Goal: Task Accomplishment & Management: Use online tool/utility

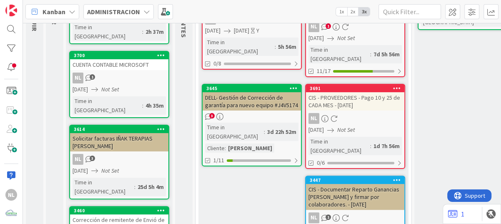
scroll to position [208, 0]
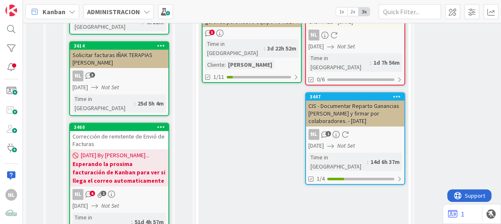
click at [112, 131] on div "Corrección de remitente de Envió de Facturas" at bounding box center [119, 140] width 98 height 18
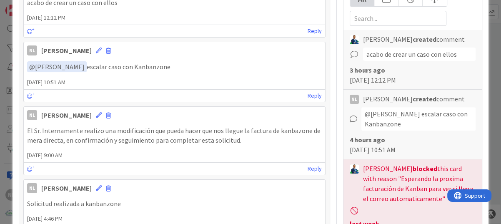
scroll to position [42, 0]
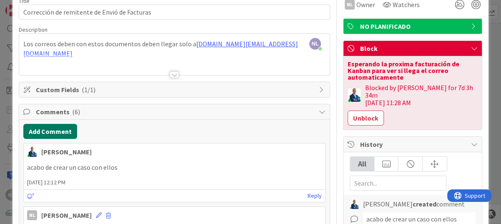
click at [46, 130] on button "Add Comment" at bounding box center [50, 131] width 54 height 15
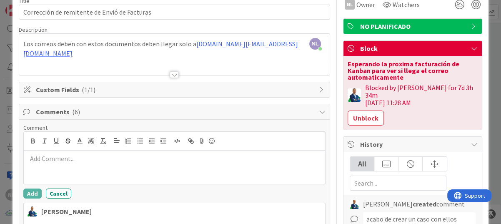
click at [45, 157] on p at bounding box center [174, 159] width 294 height 10
drag, startPoint x: 77, startPoint y: 156, endPoint x: -2, endPoint y: 156, distance: 78.7
click at [0, 156] on html "NL Kanban ADMINISTRACION 1x 2x 3x 0 GARANTIAS - CORREGUIR Aquí van tarjetas que…" at bounding box center [250, 112] width 501 height 224
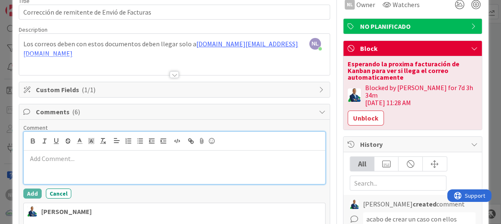
paste div
click at [29, 159] on p "estamos esperando la próxima factura el 4 de octubre y ver si llegan." at bounding box center [174, 159] width 294 height 10
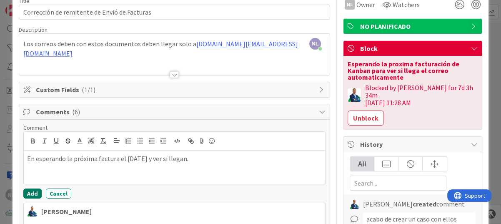
click at [26, 193] on button "Add" at bounding box center [32, 193] width 18 height 10
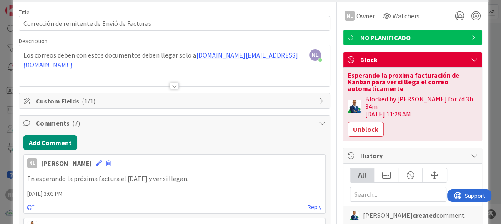
scroll to position [0, 0]
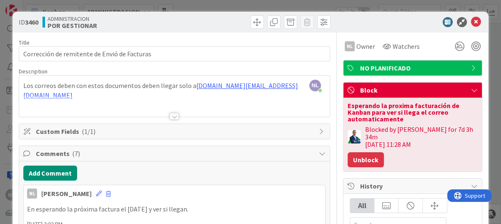
click at [362, 154] on button "Unblock" at bounding box center [365, 159] width 36 height 15
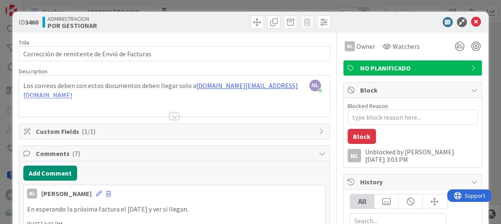
click at [369, 160] on div "Unblocked by Nubia 08/Sep/2025 3:03 PM" at bounding box center [421, 155] width 112 height 15
click at [357, 160] on div "NL Unblocked by Nubia 08/Sep/2025 3:03 PM" at bounding box center [412, 155] width 130 height 15
drag, startPoint x: 357, startPoint y: 160, endPoint x: 372, endPoint y: 155, distance: 15.7
click at [372, 155] on div "Unblocked by Nubia 08/Sep/2025 3:03 PM" at bounding box center [421, 155] width 112 height 15
click at [352, 135] on button "Block" at bounding box center [361, 136] width 28 height 15
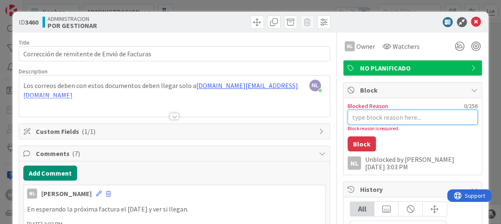
click at [353, 122] on textarea "Blocked Reason" at bounding box center [412, 117] width 130 height 15
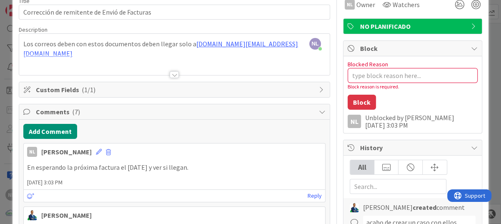
drag, startPoint x: 28, startPoint y: 166, endPoint x: 200, endPoint y: 165, distance: 171.2
click at [200, 165] on p "En esperando la próxima factura el 4 de octubre y ver si llegan." at bounding box center [174, 167] width 294 height 10
drag, startPoint x: 200, startPoint y: 165, endPoint x: 194, endPoint y: 165, distance: 5.4
copy p "En esperando la próxima factura el 4 de octubre y ver si llegan."
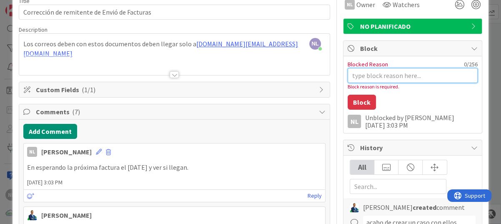
click at [382, 75] on textarea "Blocked Reason" at bounding box center [412, 75] width 130 height 15
paste textarea "En esperando la próxima factura el 4 de octubre y ver si llegan."
type textarea "x"
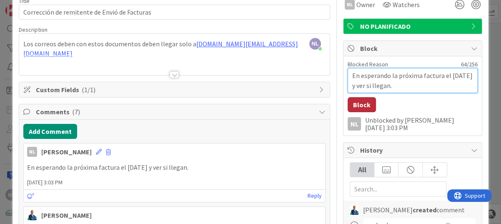
type textarea "En esperando la próxima factura el 4 de octubre y ver si llegan."
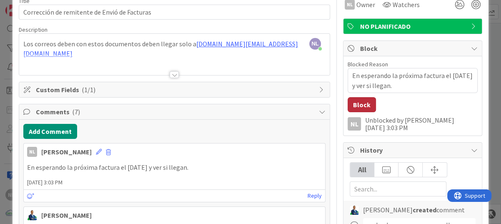
click at [352, 102] on button "Block" at bounding box center [361, 104] width 28 height 15
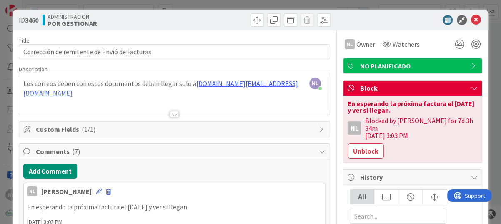
scroll to position [0, 0]
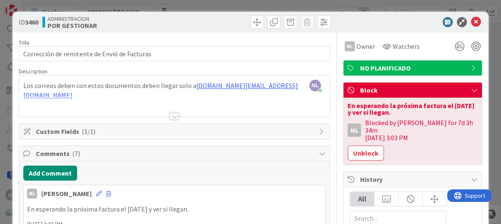
click at [476, 16] on div "ID 3460 ADMINISTRACION POR GESTIONAR" at bounding box center [250, 22] width 476 height 21
click at [471, 19] on icon at bounding box center [476, 22] width 10 height 10
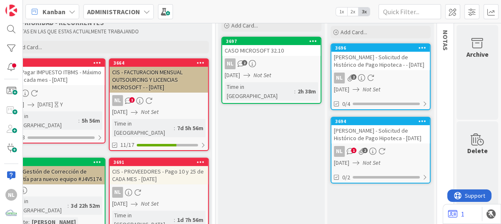
scroll to position [42, 200]
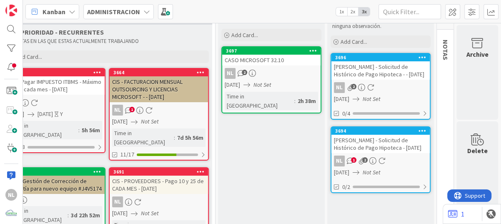
click at [261, 63] on div "CASO MICROSOFT 32.10" at bounding box center [271, 60] width 98 height 11
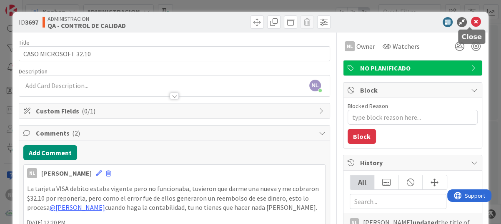
click at [471, 22] on icon at bounding box center [476, 22] width 10 height 10
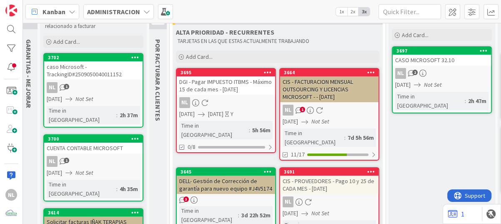
scroll to position [83, 26]
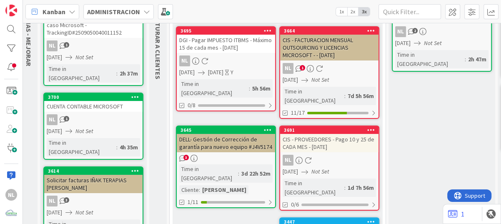
click at [227, 142] on link "3645 DELL- Gestión de Corrección de garantía para nuevo equipo #J4V5174 3 Time …" at bounding box center [226, 166] width 100 height 82
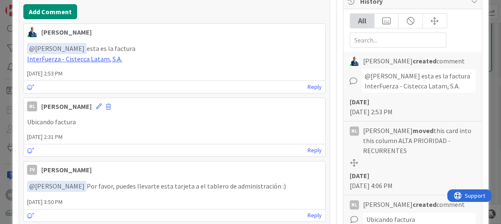
scroll to position [167, 0]
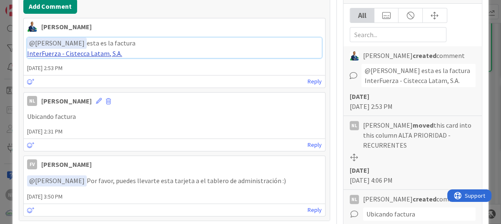
click at [77, 54] on link "InterFuerza - Cistecca Latam, S.A." at bounding box center [74, 53] width 95 height 8
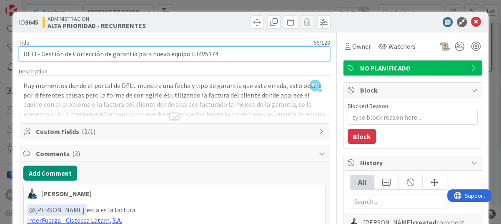
drag, startPoint x: 193, startPoint y: 55, endPoint x: 219, endPoint y: 54, distance: 26.3
click at [219, 54] on input "DELL- Gestión de Corrección de garantía para nuevo equipo #J4V5174" at bounding box center [174, 53] width 311 height 15
drag, startPoint x: 213, startPoint y: 55, endPoint x: 192, endPoint y: 50, distance: 21.5
click at [192, 46] on input "DELL- Gestión de Corrección de garantía para nuevo equipo #J4V5174" at bounding box center [174, 53] width 311 height 15
drag, startPoint x: 192, startPoint y: 52, endPoint x: 228, endPoint y: 52, distance: 36.7
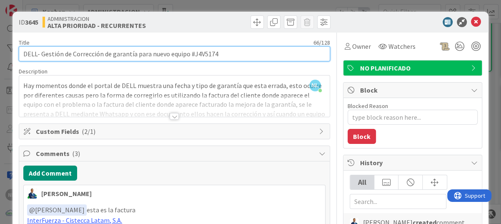
click at [228, 52] on input "DELL- Gestión de Corrección de garantía para nuevo equipo #J4V5174" at bounding box center [174, 53] width 311 height 15
click at [192, 55] on input "DELL- Gestión de Corrección de garantía para nuevo equipo #J4V5174" at bounding box center [174, 53] width 311 height 15
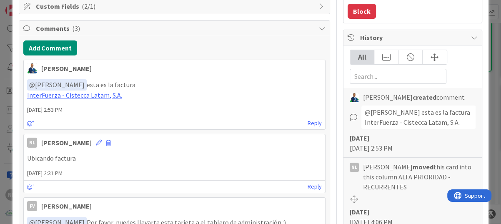
scroll to position [208, 0]
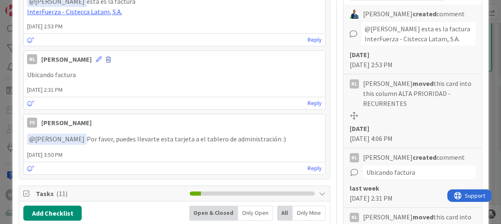
click at [106, 59] on span at bounding box center [108, 60] width 5 height 6
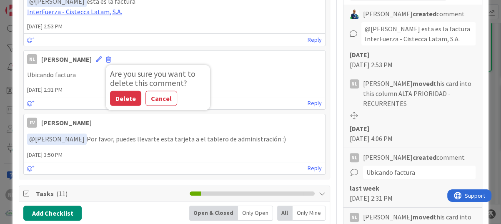
click at [65, 93] on div "NL Nubia Lopez Are you sure you want to delete this comment? Delete Cancel 02 S…" at bounding box center [174, 79] width 302 height 59
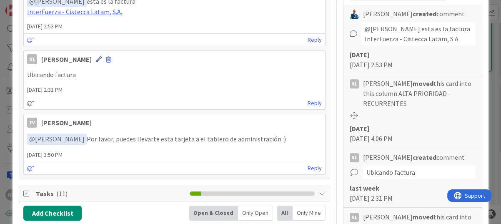
click at [96, 56] on icon at bounding box center [99, 59] width 6 height 6
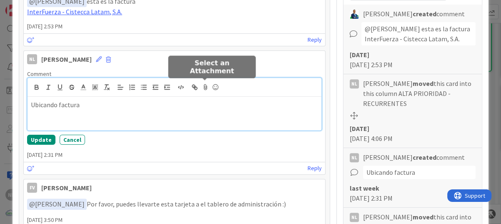
click at [206, 87] on icon at bounding box center [205, 87] width 10 height 12
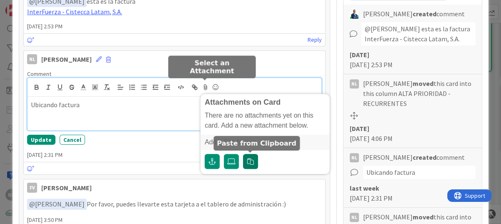
click at [250, 164] on button "button" at bounding box center [250, 161] width 15 height 15
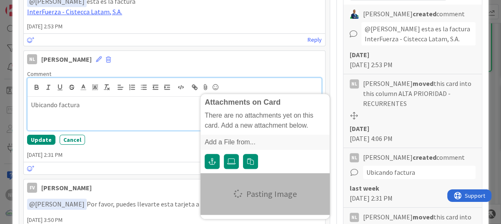
type textarea "x"
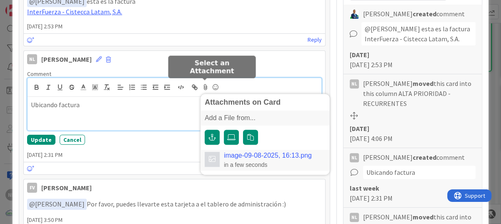
click at [236, 153] on link "image-09-08-2025, 16:13.png" at bounding box center [268, 155] width 88 height 7
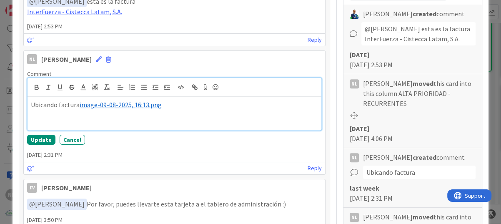
click at [32, 105] on p "Ubicando factura ﻿ image-09-08-2025, 16:13.png ﻿" at bounding box center [174, 105] width 287 height 10
click at [139, 105] on p "﻿ image-09-08-2025, 16:13.png ﻿" at bounding box center [174, 105] width 287 height 10
drag, startPoint x: 61, startPoint y: 113, endPoint x: 28, endPoint y: 119, distance: 33.3
click at [28, 119] on div "﻿ image-09-08-2025, 16:13.png ﻿ sOLICITUD" at bounding box center [174, 113] width 294 height 33
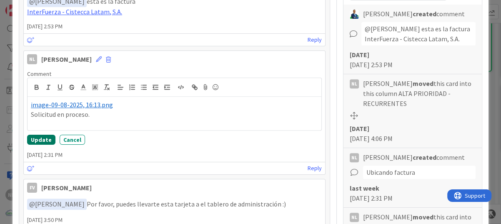
click at [46, 137] on button "Update" at bounding box center [41, 140] width 28 height 10
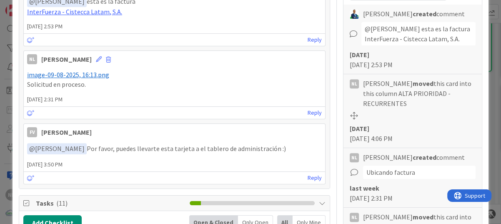
type textarea "x"
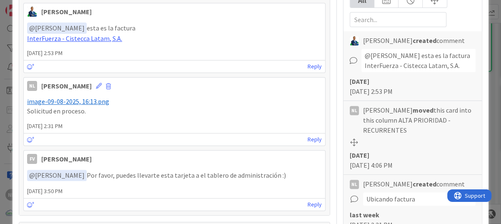
scroll to position [167, 0]
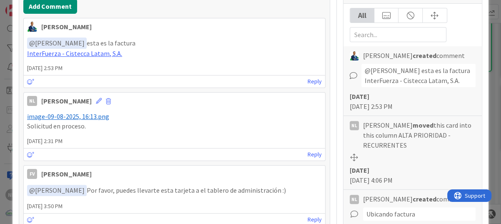
click at [46, 140] on span "02 September 2025 2:31 PM" at bounding box center [174, 141] width 301 height 9
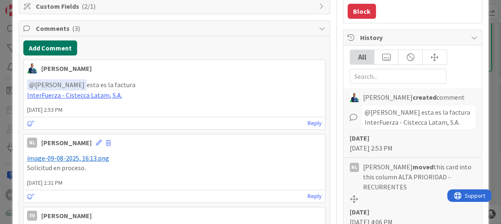
click at [50, 46] on button "Add Comment" at bounding box center [50, 47] width 54 height 15
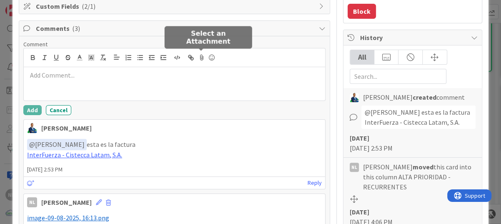
click at [203, 59] on icon at bounding box center [202, 58] width 10 height 12
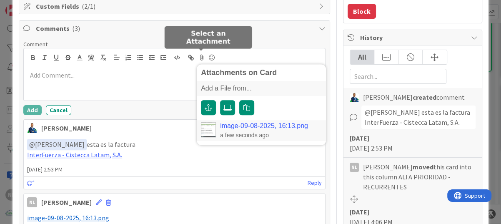
click at [238, 123] on link "image-09-08-2025, 16:13.png" at bounding box center [264, 125] width 88 height 7
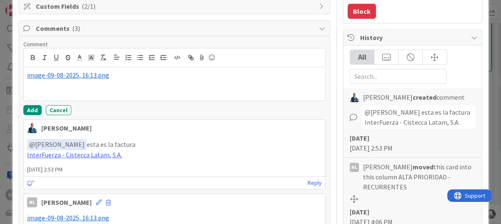
click at [120, 75] on p "﻿ image-09-08-2025, 16:13.png ﻿" at bounding box center [174, 75] width 294 height 10
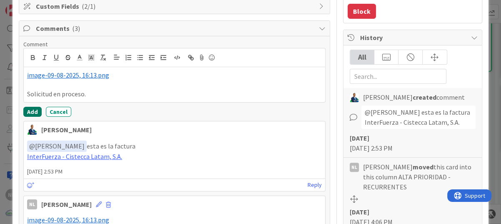
click at [27, 112] on button "Add" at bounding box center [32, 112] width 18 height 10
click at [27, 167] on span "05 September 2025 2:53 PM" at bounding box center [174, 171] width 301 height 9
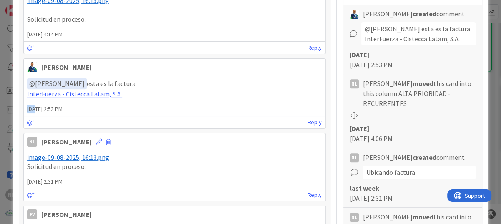
scroll to position [250, 0]
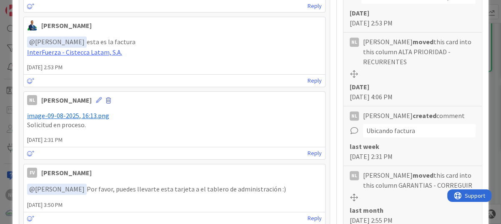
click at [106, 97] on span at bounding box center [108, 100] width 5 height 6
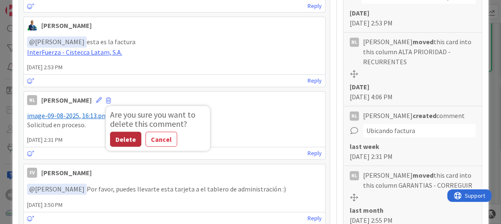
click at [114, 140] on button "Delete" at bounding box center [125, 138] width 31 height 15
type textarea "x"
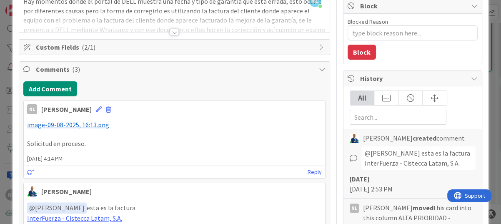
scroll to position [83, 0]
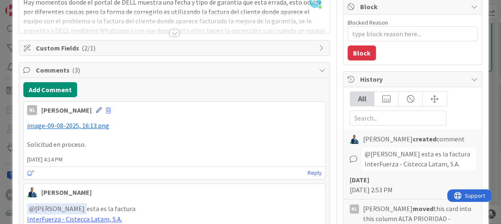
click at [96, 110] on icon at bounding box center [99, 110] width 6 height 6
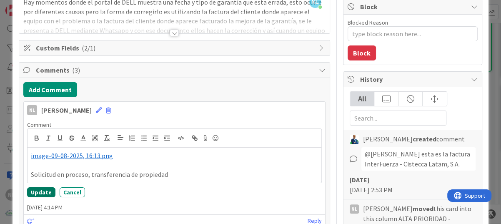
click at [37, 192] on button "Update" at bounding box center [41, 192] width 28 height 10
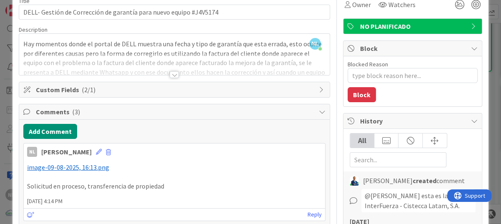
scroll to position [0, 0]
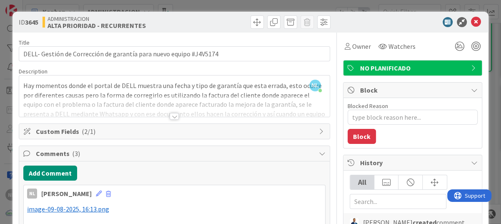
click at [472, 27] on div "ID 3645 ADMINISTRACION ALTA PRIORIDAD - RECURRENTES" at bounding box center [250, 22] width 476 height 21
click at [471, 19] on icon at bounding box center [476, 22] width 10 height 10
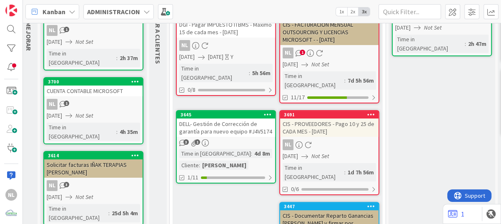
scroll to position [125, 26]
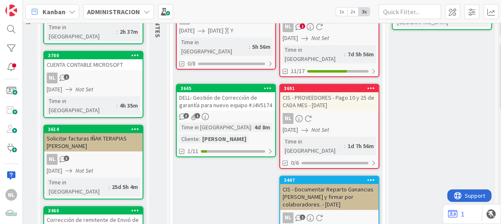
click at [252, 122] on div "4d 8m" at bounding box center [262, 126] width 20 height 9
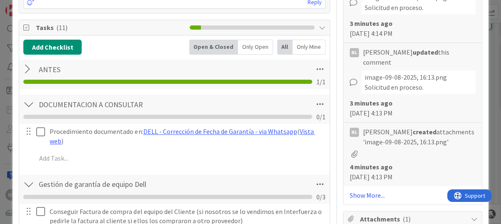
scroll to position [417, 0]
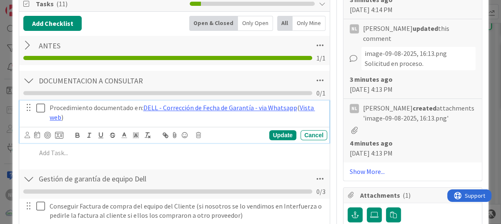
click at [40, 107] on icon at bounding box center [40, 108] width 9 height 10
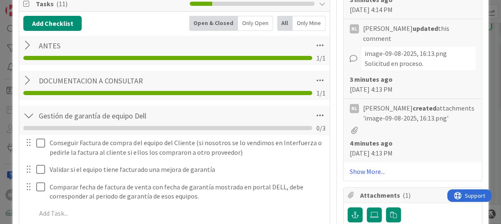
scroll to position [500, 0]
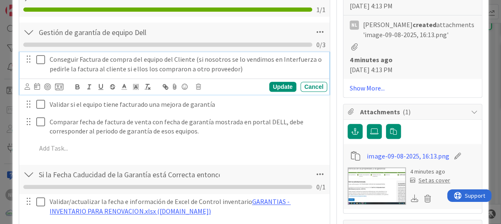
click at [39, 60] on icon at bounding box center [40, 60] width 9 height 10
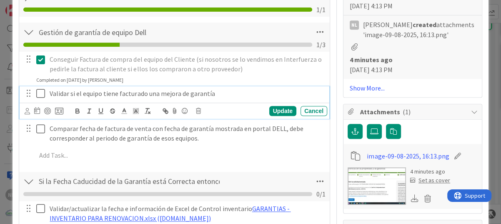
click at [40, 89] on icon at bounding box center [40, 93] width 9 height 10
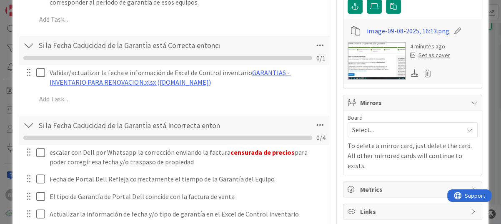
scroll to position [666, 0]
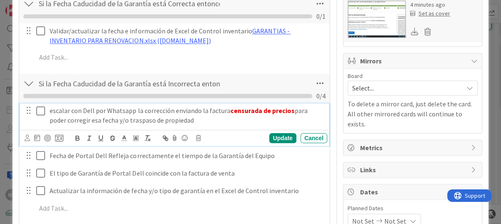
click at [37, 110] on icon at bounding box center [40, 111] width 9 height 10
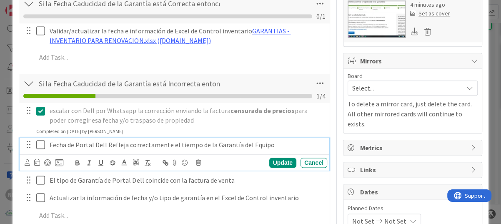
click at [45, 143] on button at bounding box center [41, 144] width 10 height 13
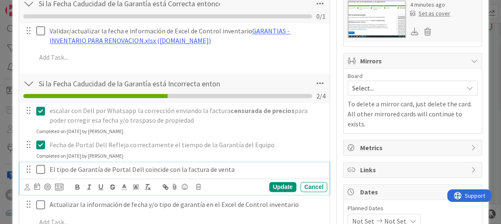
click at [41, 168] on icon at bounding box center [40, 169] width 9 height 10
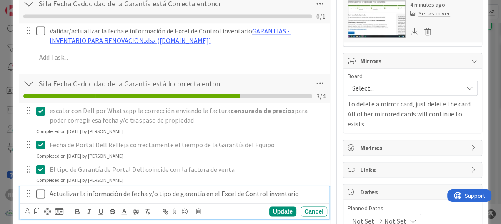
click at [39, 191] on icon at bounding box center [40, 194] width 9 height 10
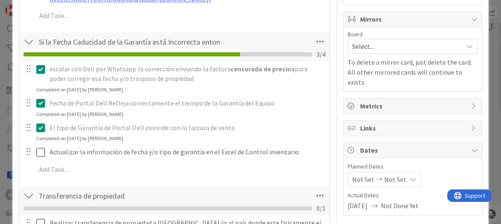
click at [310, 203] on div "Transferencia de propiedad Checklist Name 26 / 64 Transferencia de propiedad 0 …" at bounding box center [174, 200] width 310 height 29
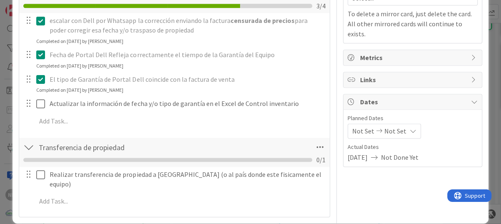
click at [26, 147] on div at bounding box center [28, 147] width 11 height 15
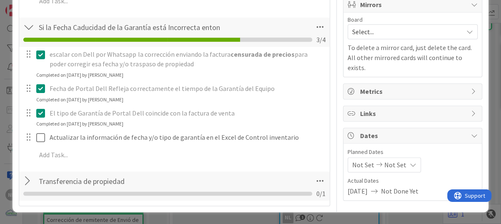
scroll to position [721, 0]
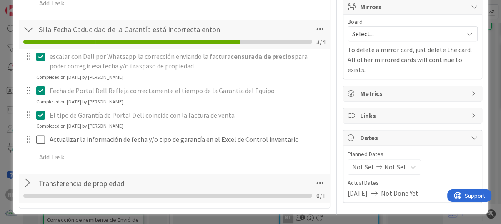
click at [26, 183] on div at bounding box center [28, 182] width 11 height 15
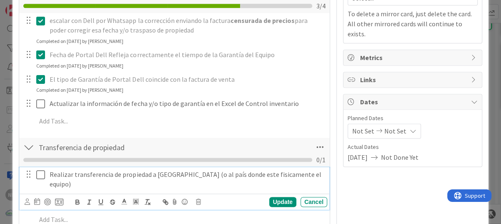
click at [41, 174] on icon at bounding box center [40, 175] width 9 height 10
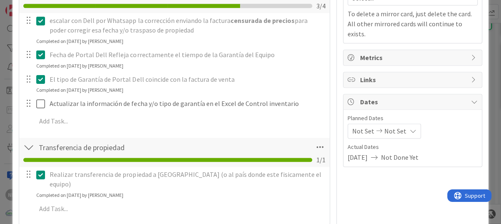
scroll to position [721, 0]
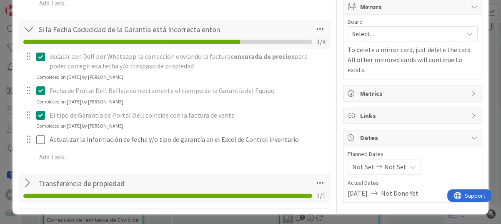
click at [24, 182] on div at bounding box center [28, 182] width 11 height 15
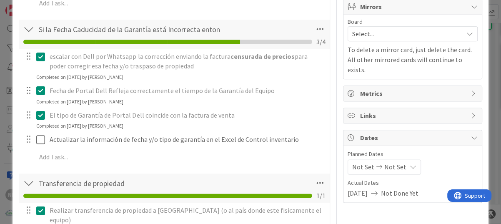
scroll to position [756, 0]
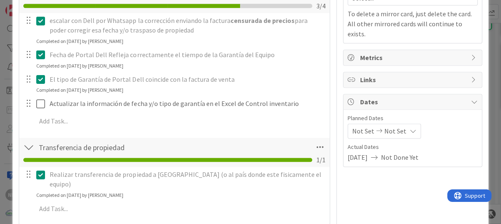
click at [40, 172] on icon at bounding box center [40, 175] width 9 height 10
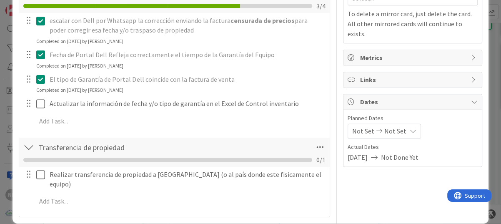
click at [278, 190] on div "Realizar transferencia de propiedad a Panamá (o al país donde este fisicamente …" at bounding box center [174, 189] width 302 height 45
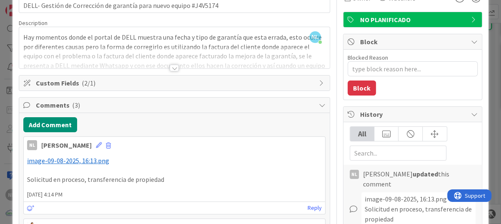
scroll to position [0, 0]
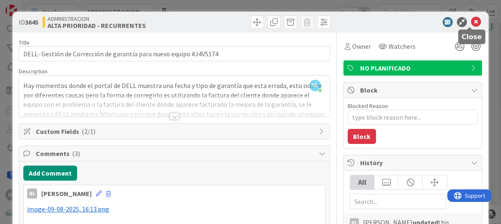
click at [471, 18] on icon at bounding box center [476, 22] width 10 height 10
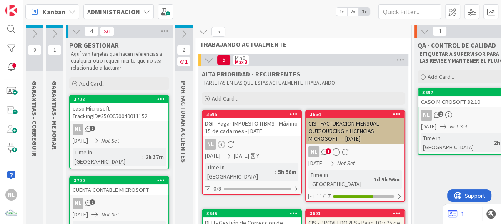
click at [55, 31] on icon at bounding box center [54, 33] width 9 height 9
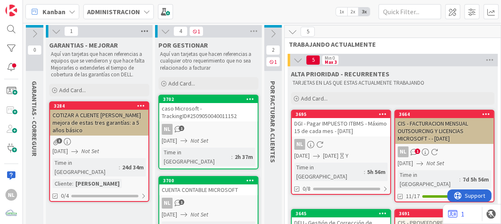
click at [145, 30] on icon at bounding box center [144, 31] width 11 height 12
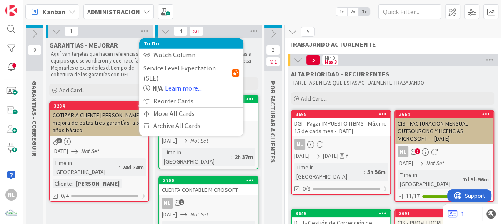
click at [54, 32] on icon at bounding box center [56, 31] width 9 height 9
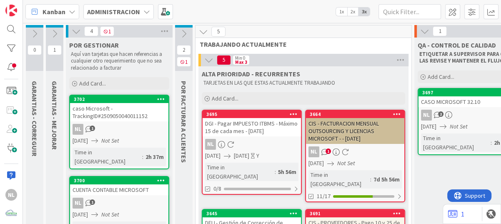
scroll to position [42, 0]
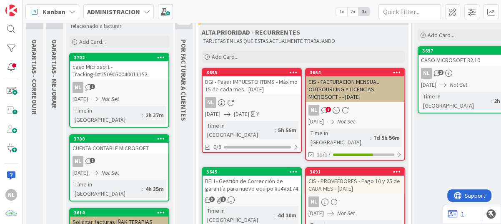
click at [247, 97] on div "NL" at bounding box center [251, 102] width 98 height 11
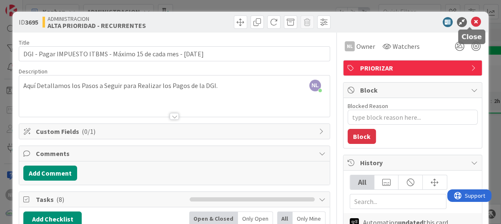
click at [471, 21] on icon at bounding box center [476, 22] width 10 height 10
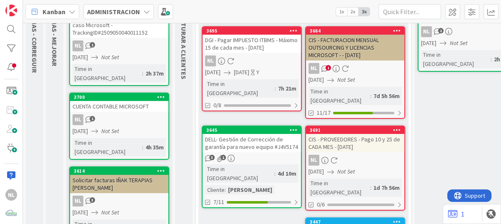
scroll to position [125, 0]
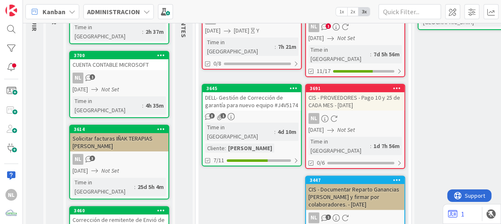
click at [372, 101] on div "CIS - PROVEEDORES - Pago 10 y 25 de CADA MES - 09/07/2025" at bounding box center [355, 101] width 98 height 18
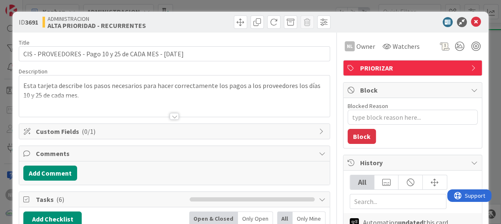
type textarea "x"
click at [471, 17] on icon at bounding box center [476, 22] width 10 height 10
